Goal: Task Accomplishment & Management: Manage account settings

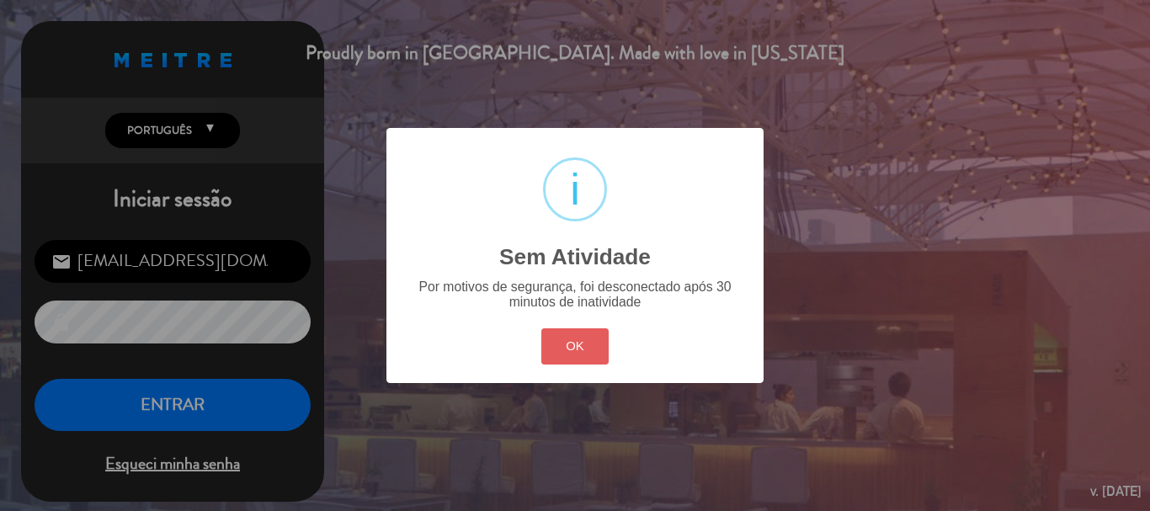
click at [602, 344] on button "OK" at bounding box center [575, 346] width 68 height 36
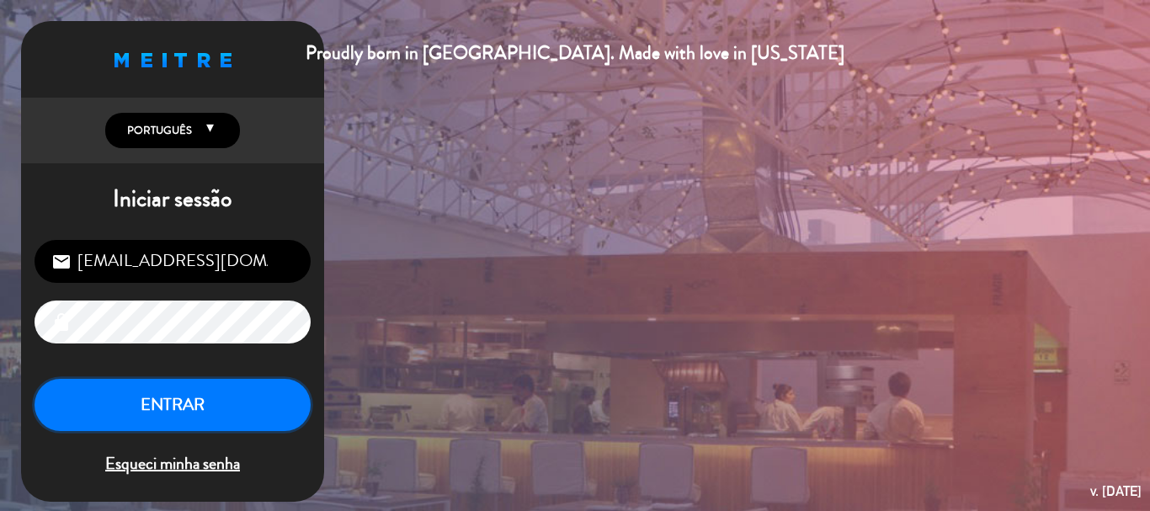
click at [166, 407] on button "ENTRAR" at bounding box center [173, 405] width 276 height 53
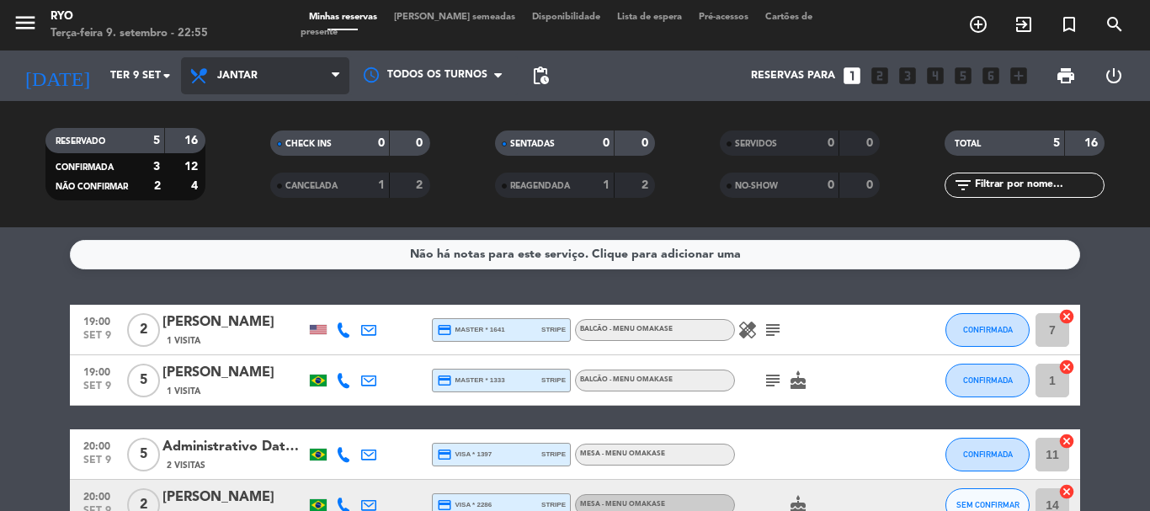
click at [265, 72] on span "Jantar" at bounding box center [265, 75] width 168 height 37
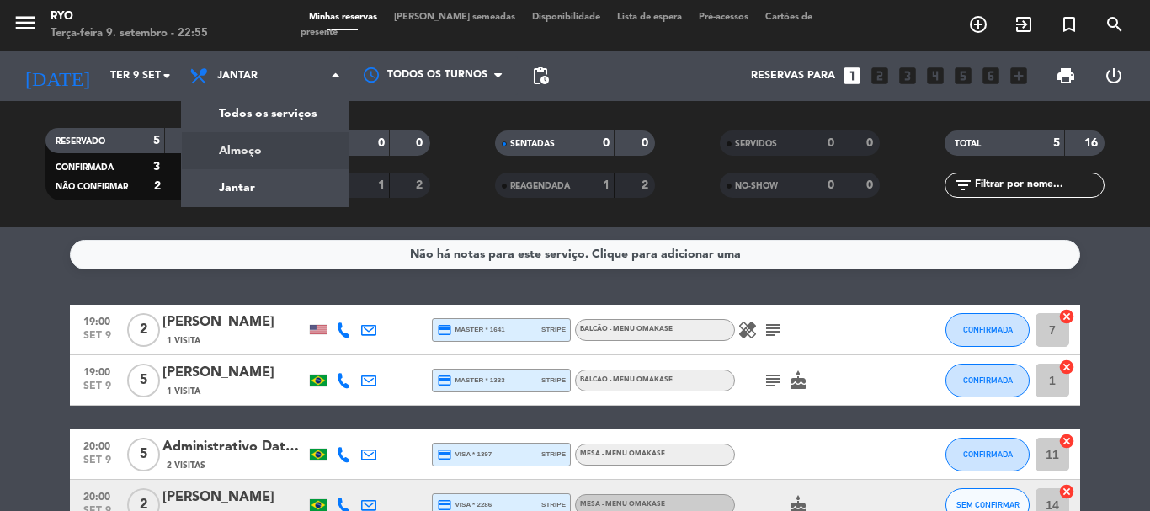
click at [246, 148] on div "menu Ryo Terça-feira 9. setembro - 22:55 Minhas reservas Mesas semeadas Disponi…" at bounding box center [575, 113] width 1150 height 227
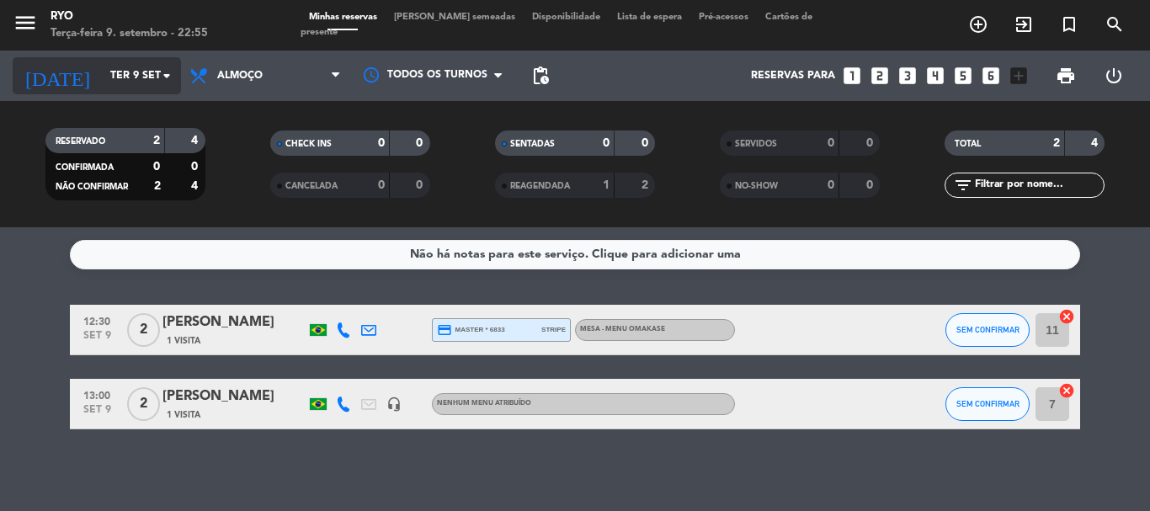
click at [157, 76] on icon "arrow_drop_down" at bounding box center [167, 76] width 20 height 20
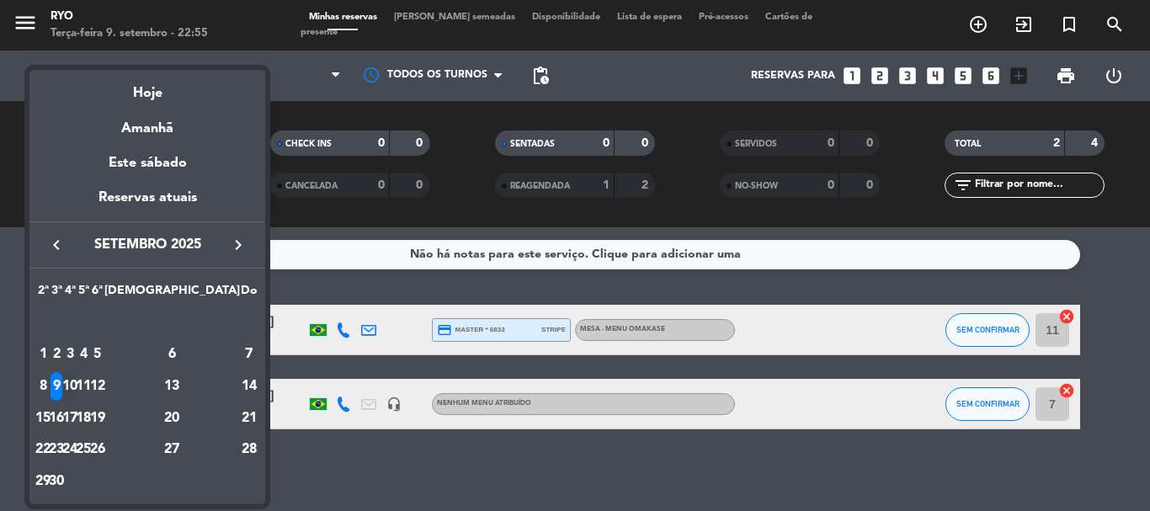
click at [77, 389] on div "10" at bounding box center [70, 386] width 13 height 29
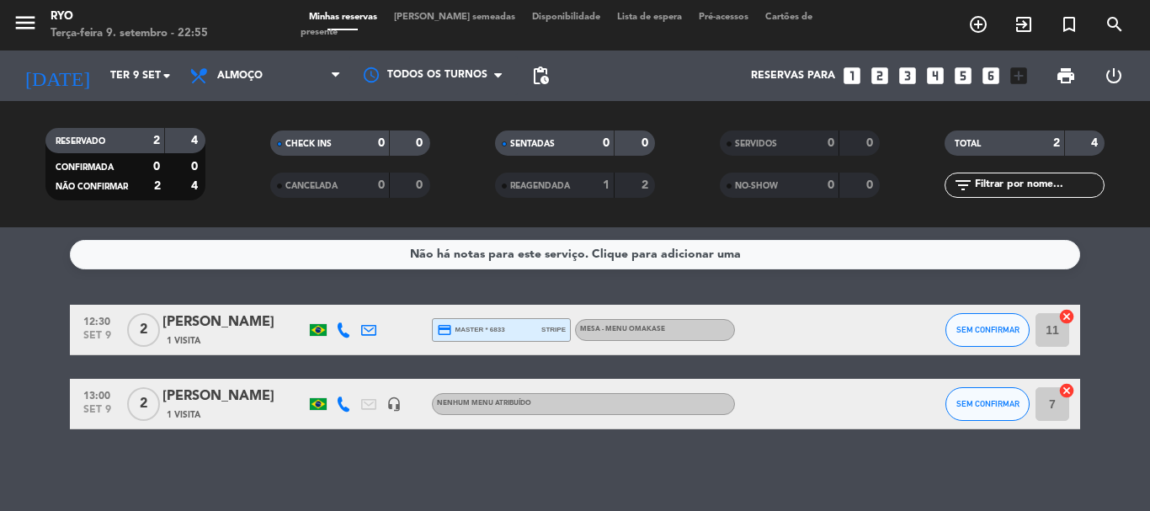
type input "Qua 10 set"
